Goal: Task Accomplishment & Management: Manage account settings

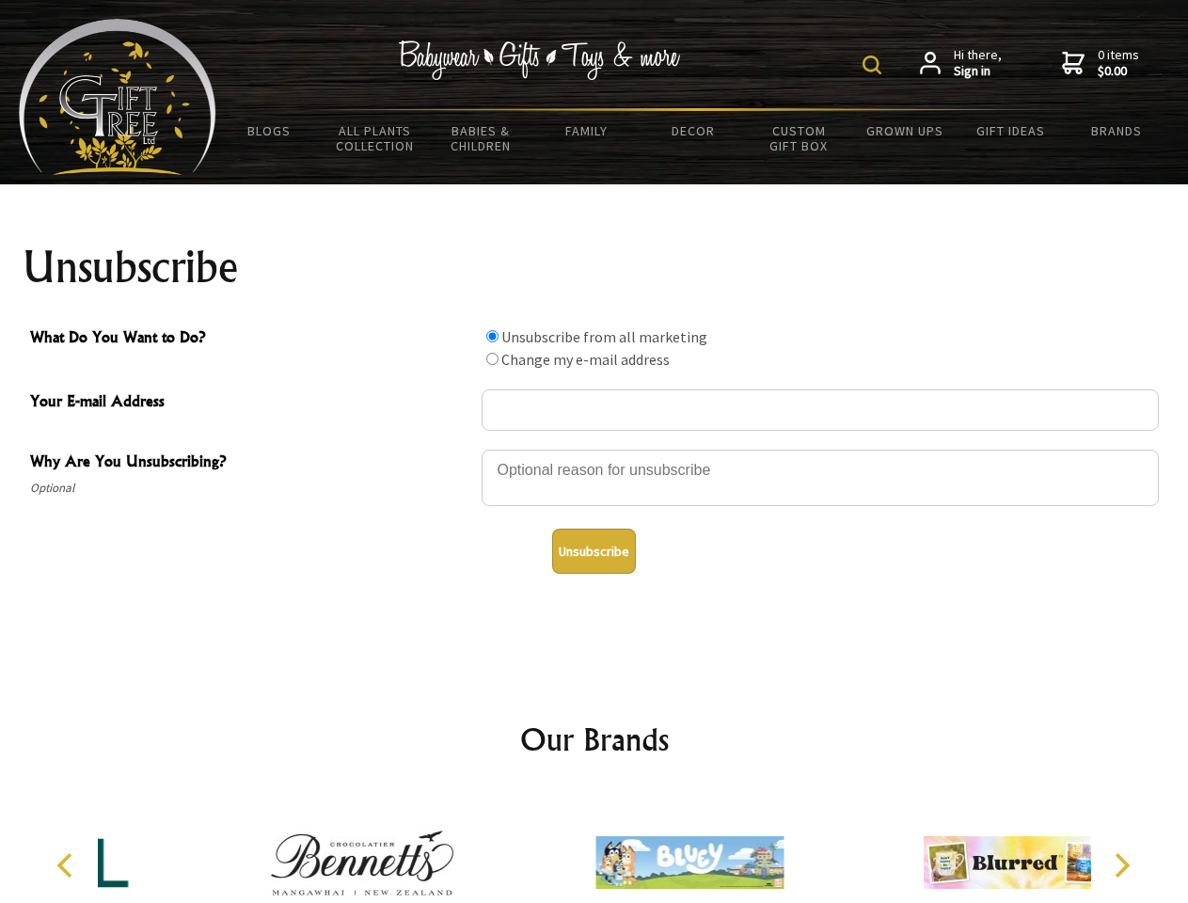
click at [875, 65] on img at bounding box center [872, 65] width 19 height 19
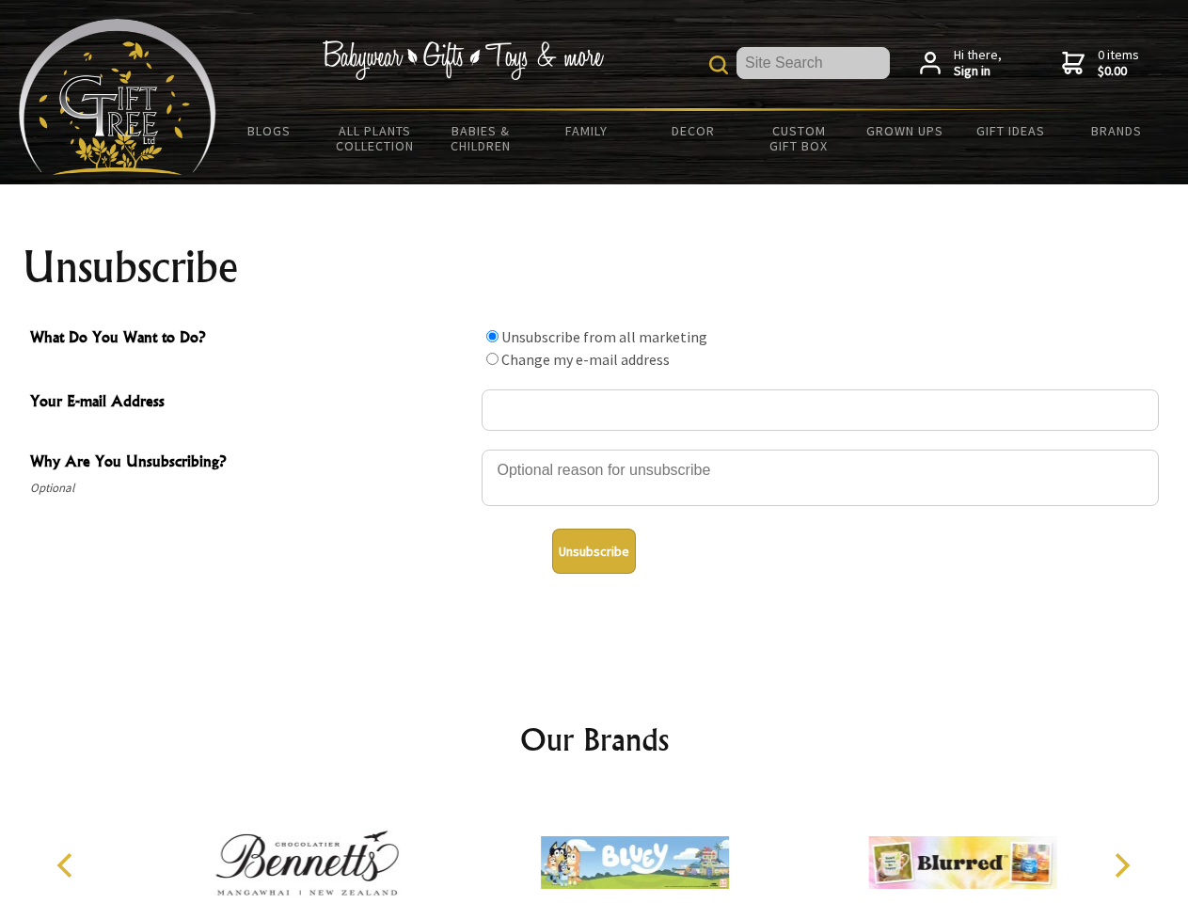
click at [595, 449] on div at bounding box center [820, 481] width 677 height 66
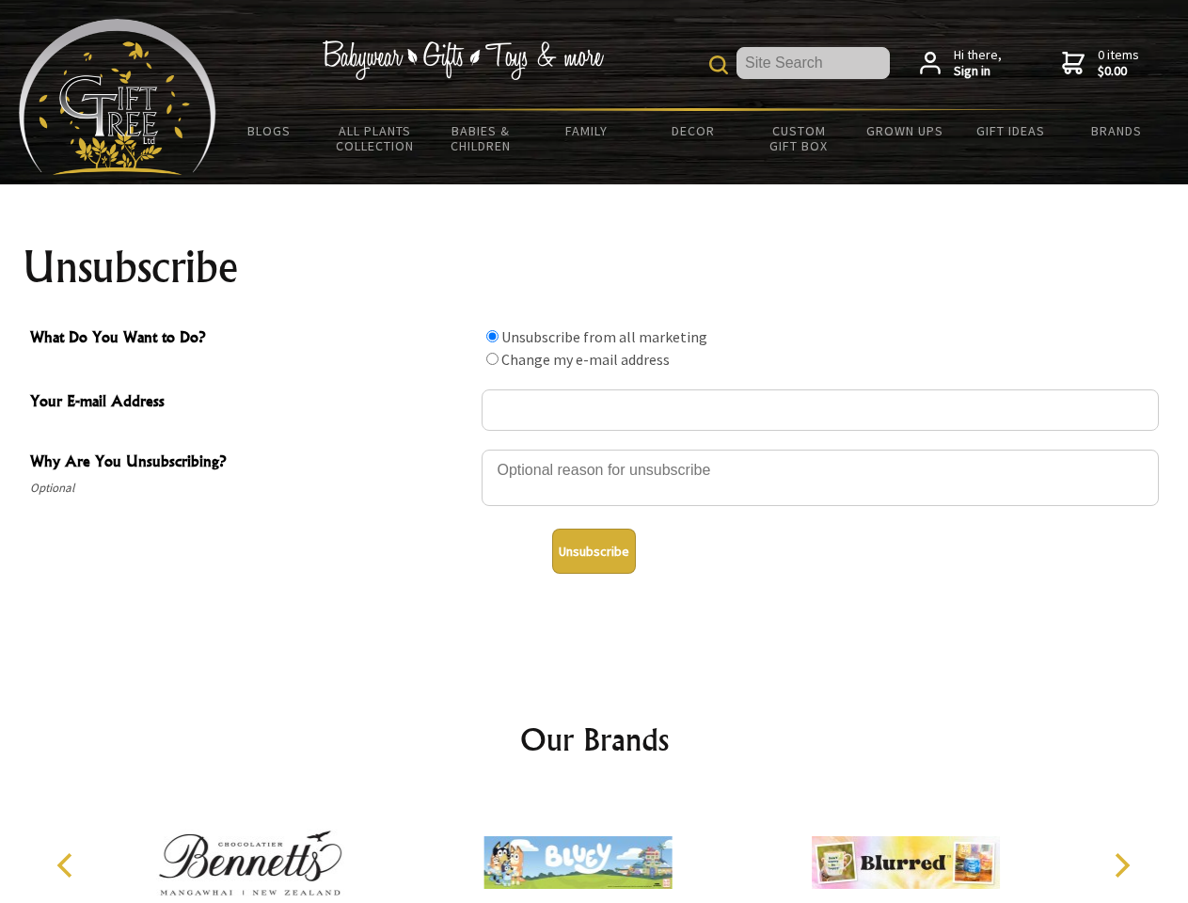
click at [492, 336] on input "What Do You Want to Do?" at bounding box center [492, 336] width 12 height 12
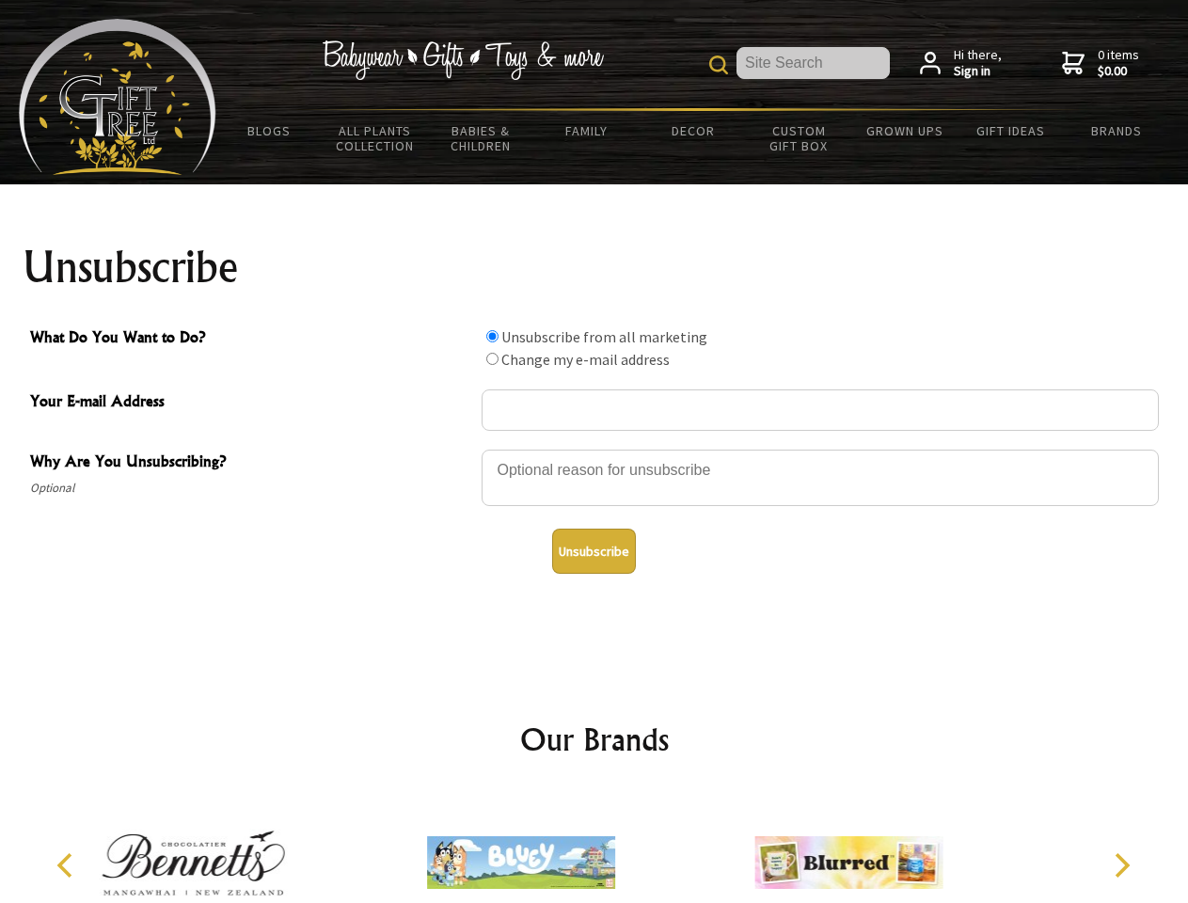
click at [492, 358] on input "What Do You Want to Do?" at bounding box center [492, 359] width 12 height 12
radio input "true"
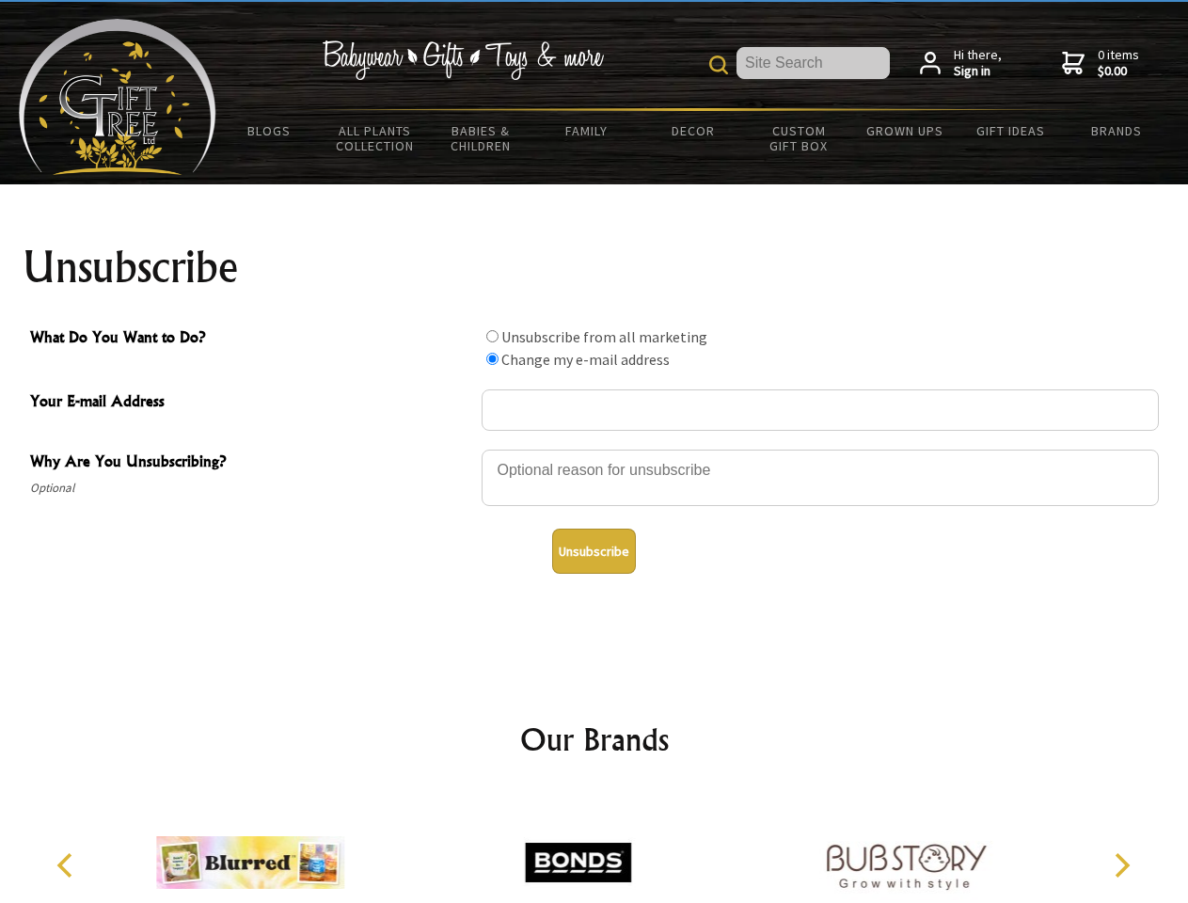
click at [594, 551] on button "Unsubscribe" at bounding box center [594, 551] width 84 height 45
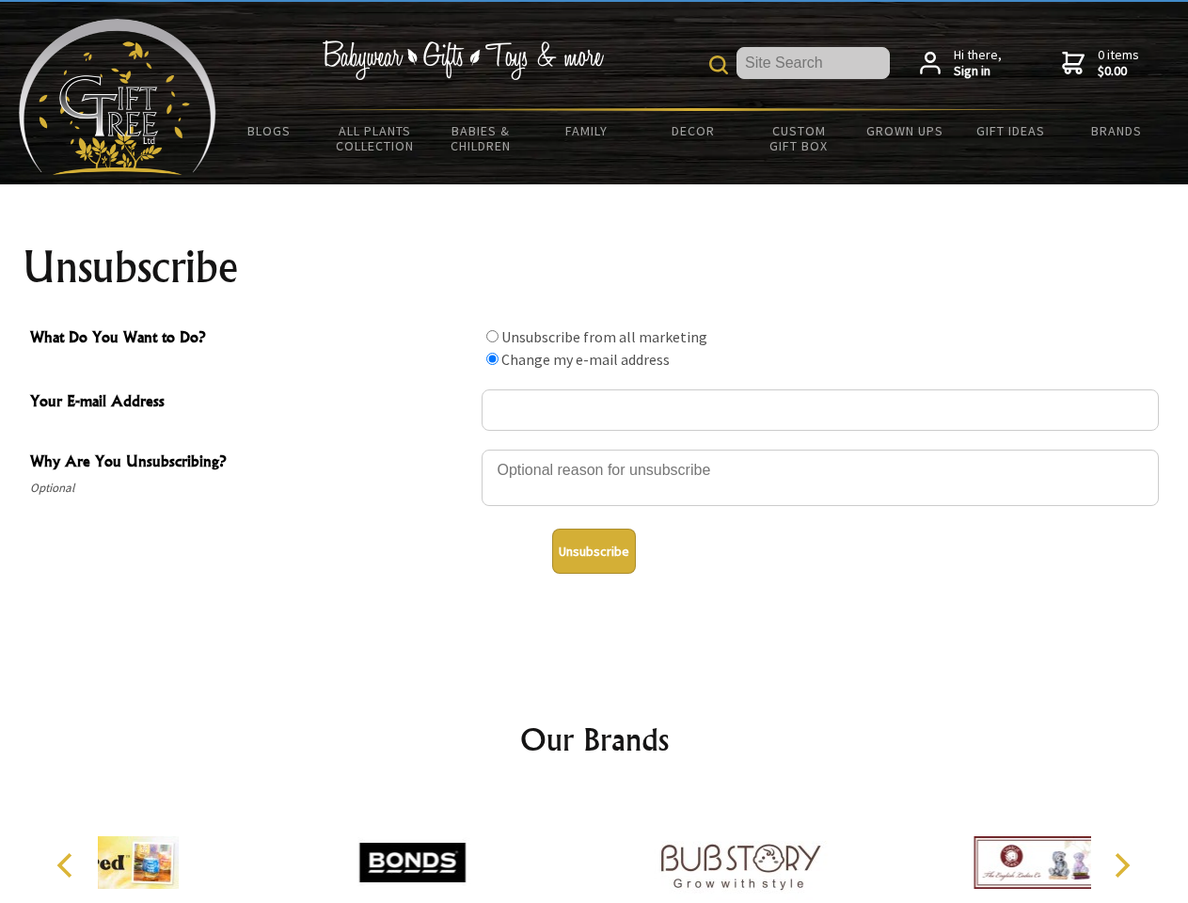
click at [595, 848] on div at bounding box center [740, 865] width 327 height 147
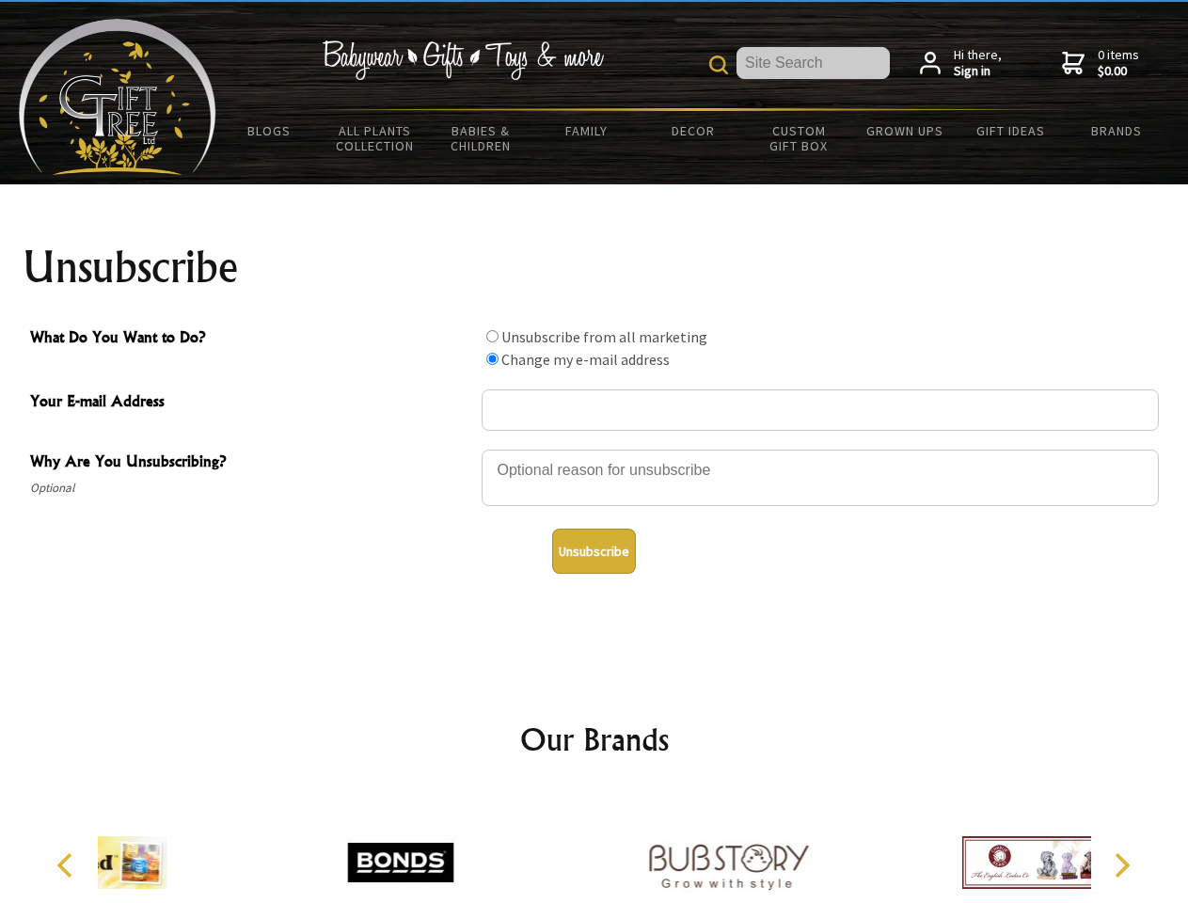
click at [68, 866] on icon "Previous" at bounding box center [67, 865] width 24 height 24
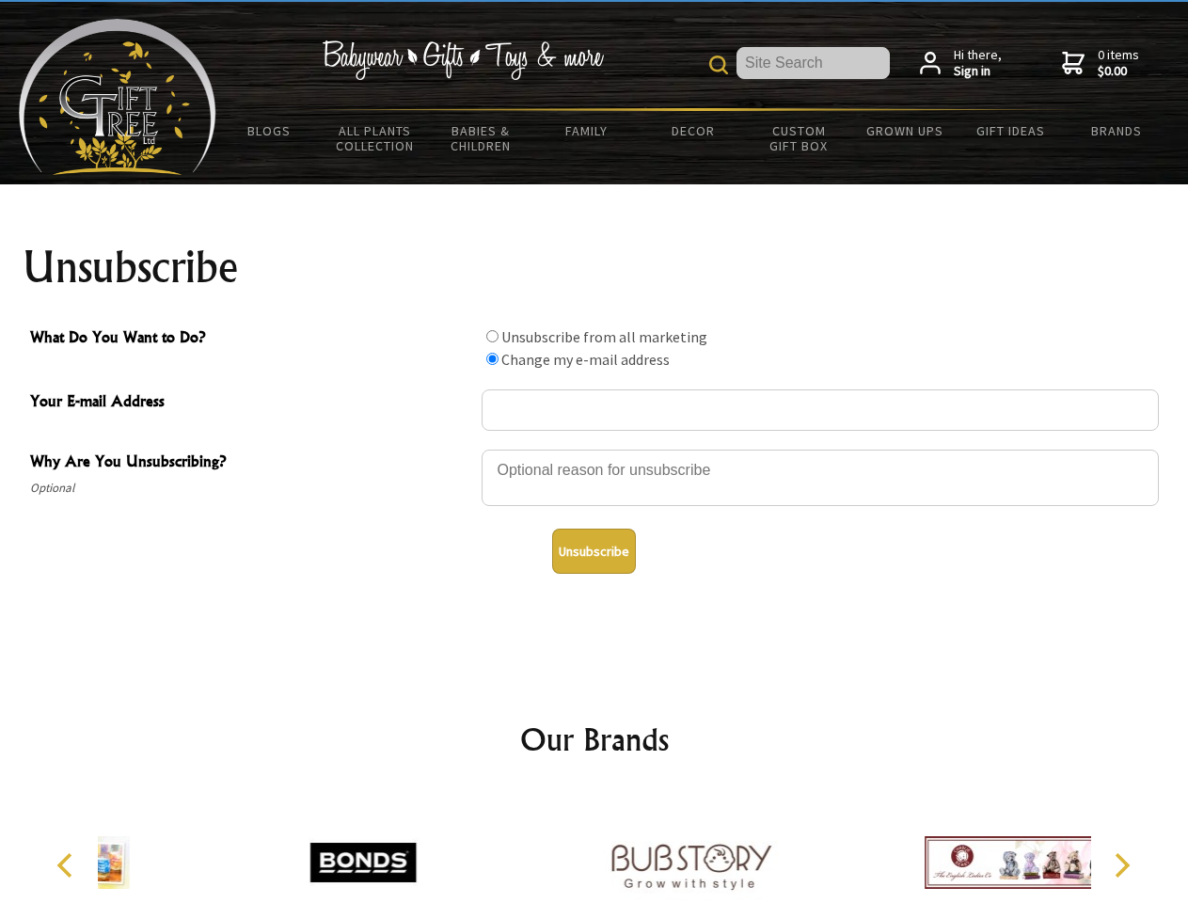
click at [1122, 866] on icon "Next" at bounding box center [1120, 865] width 24 height 24
